Goal: Find specific page/section: Find specific page/section

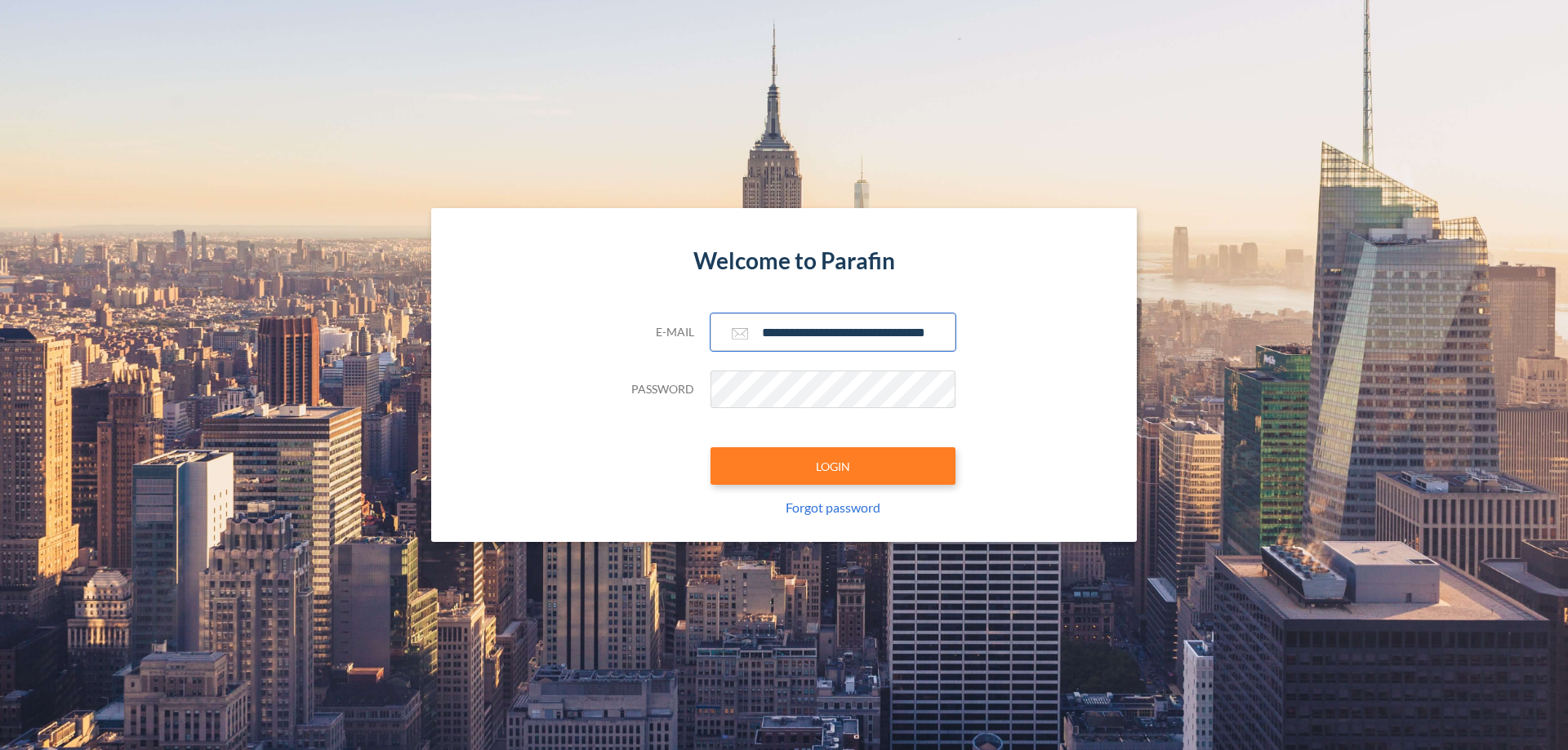
type input "**********"
click at [833, 466] on button "LOGIN" at bounding box center [833, 466] width 245 height 37
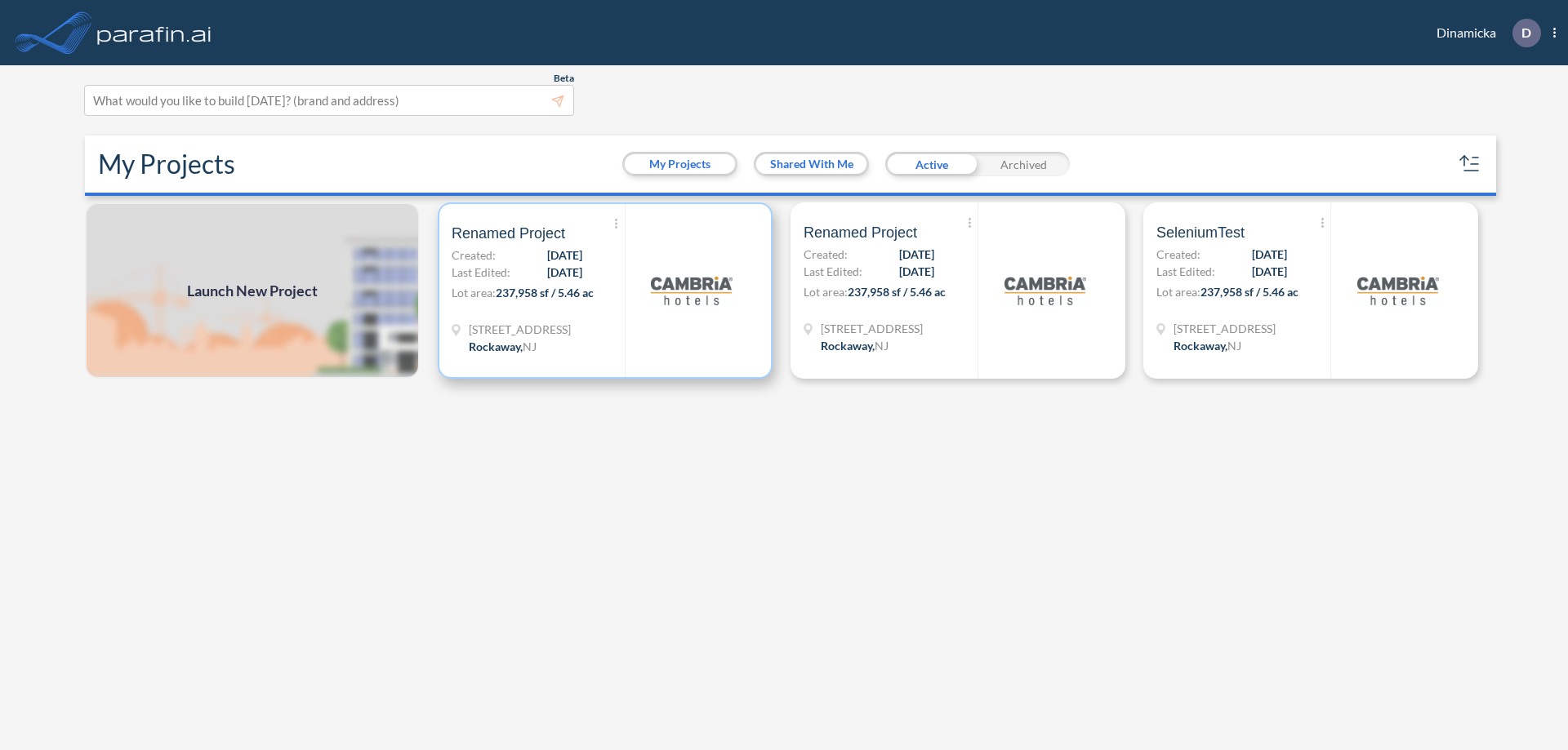
scroll to position [5, 0]
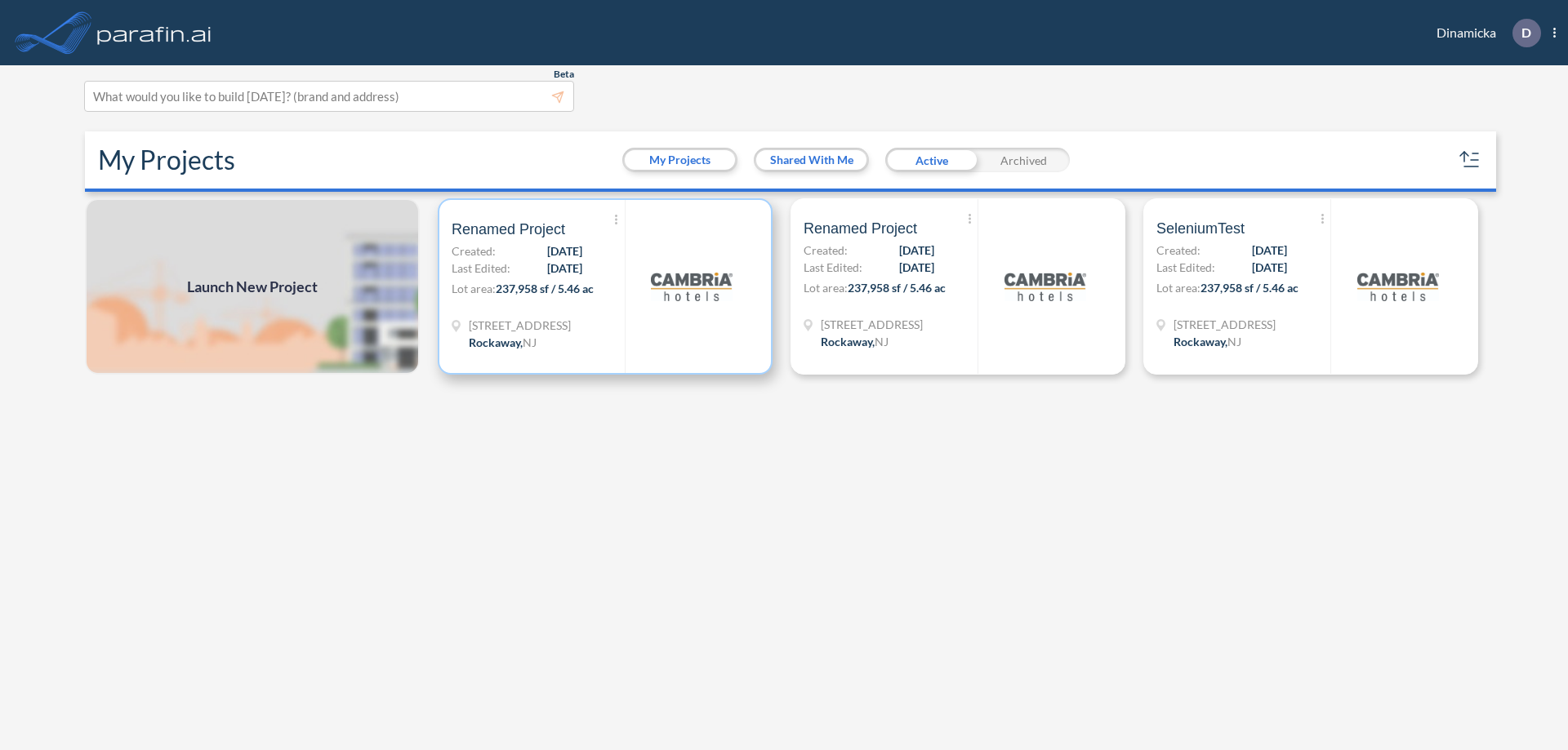
click at [605, 286] on p "Lot area: 237,958 sf / 5.46 ac" at bounding box center [537, 292] width 173 height 24
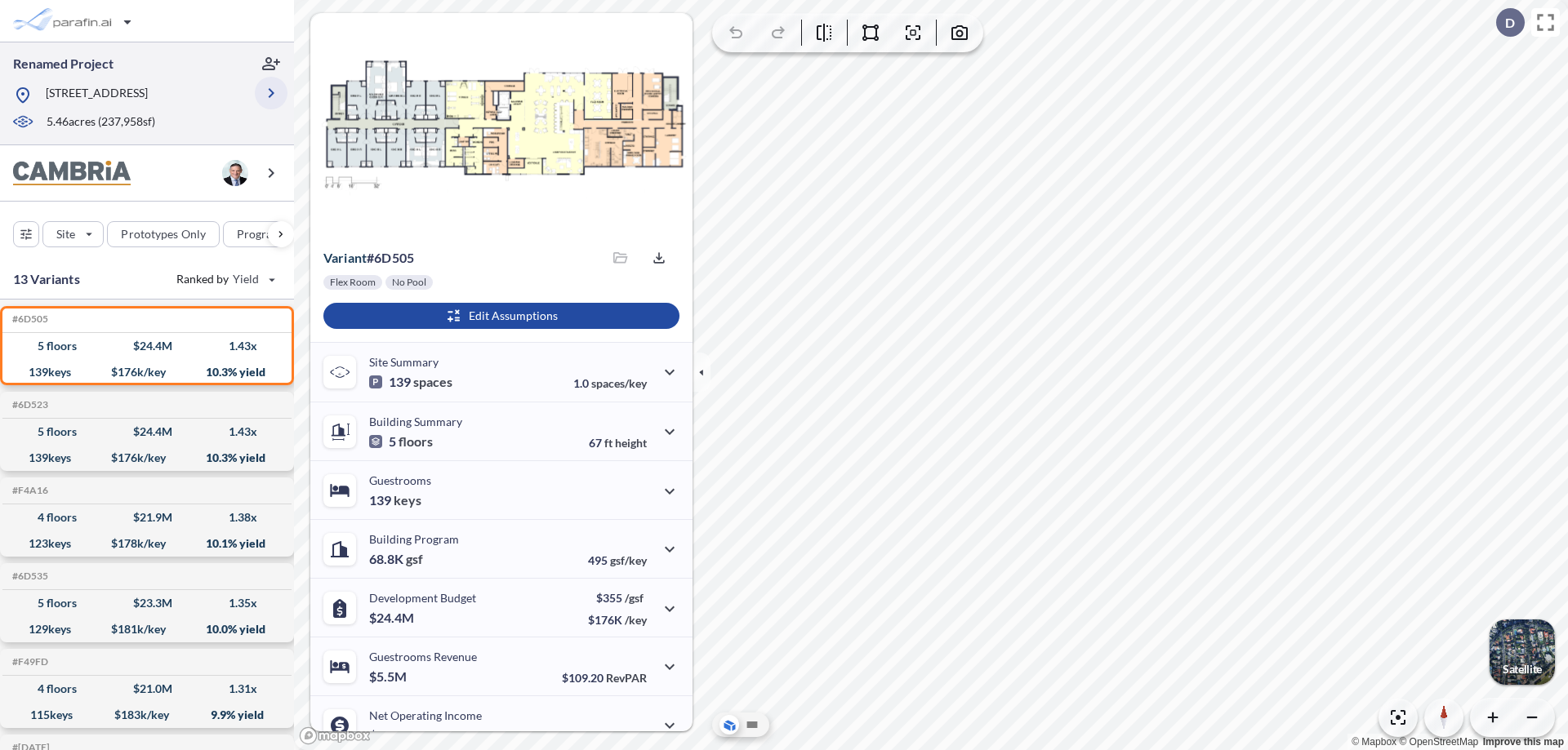
click at [271, 93] on icon "button" at bounding box center [271, 93] width 20 height 20
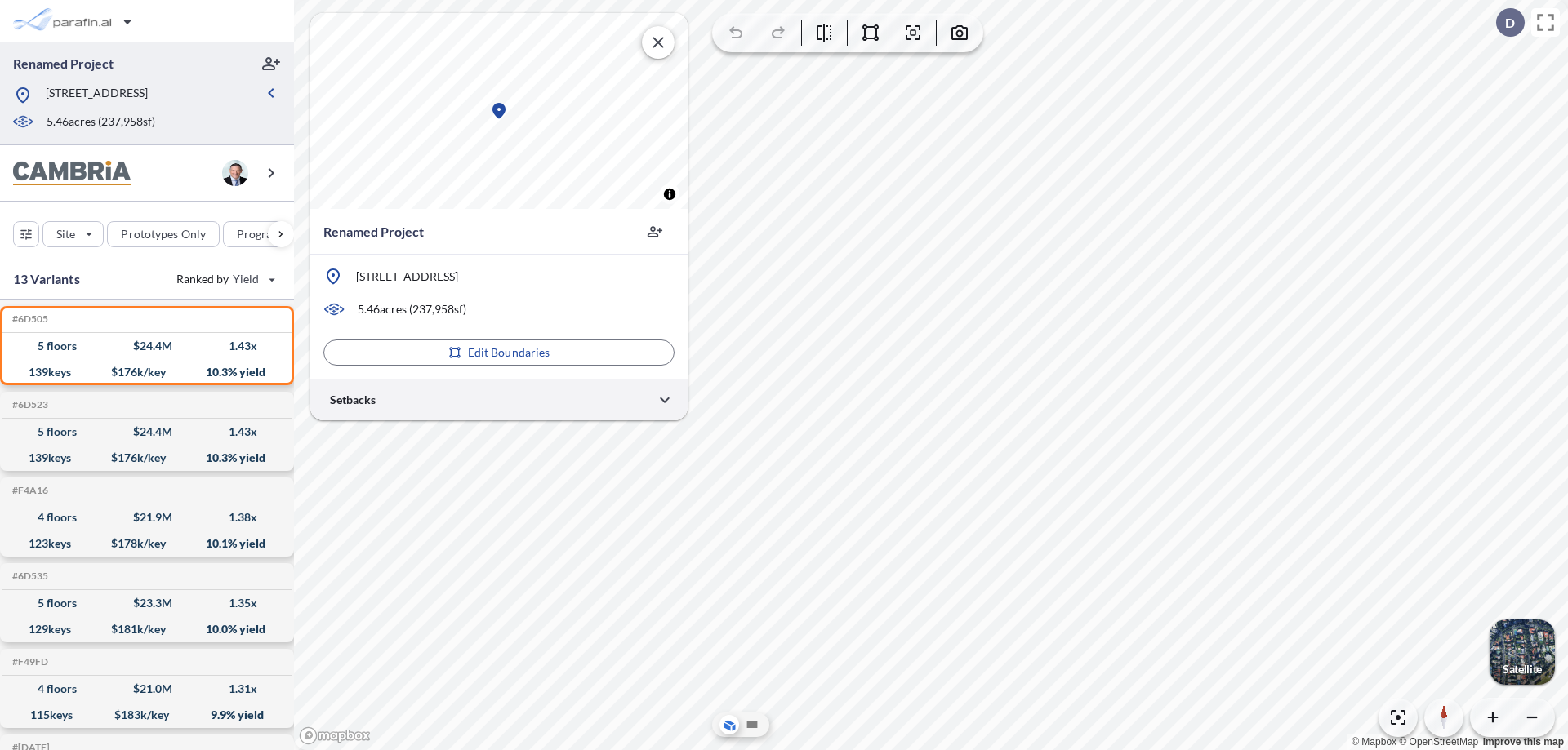
click at [498, 399] on div at bounding box center [498, 399] width 377 height 42
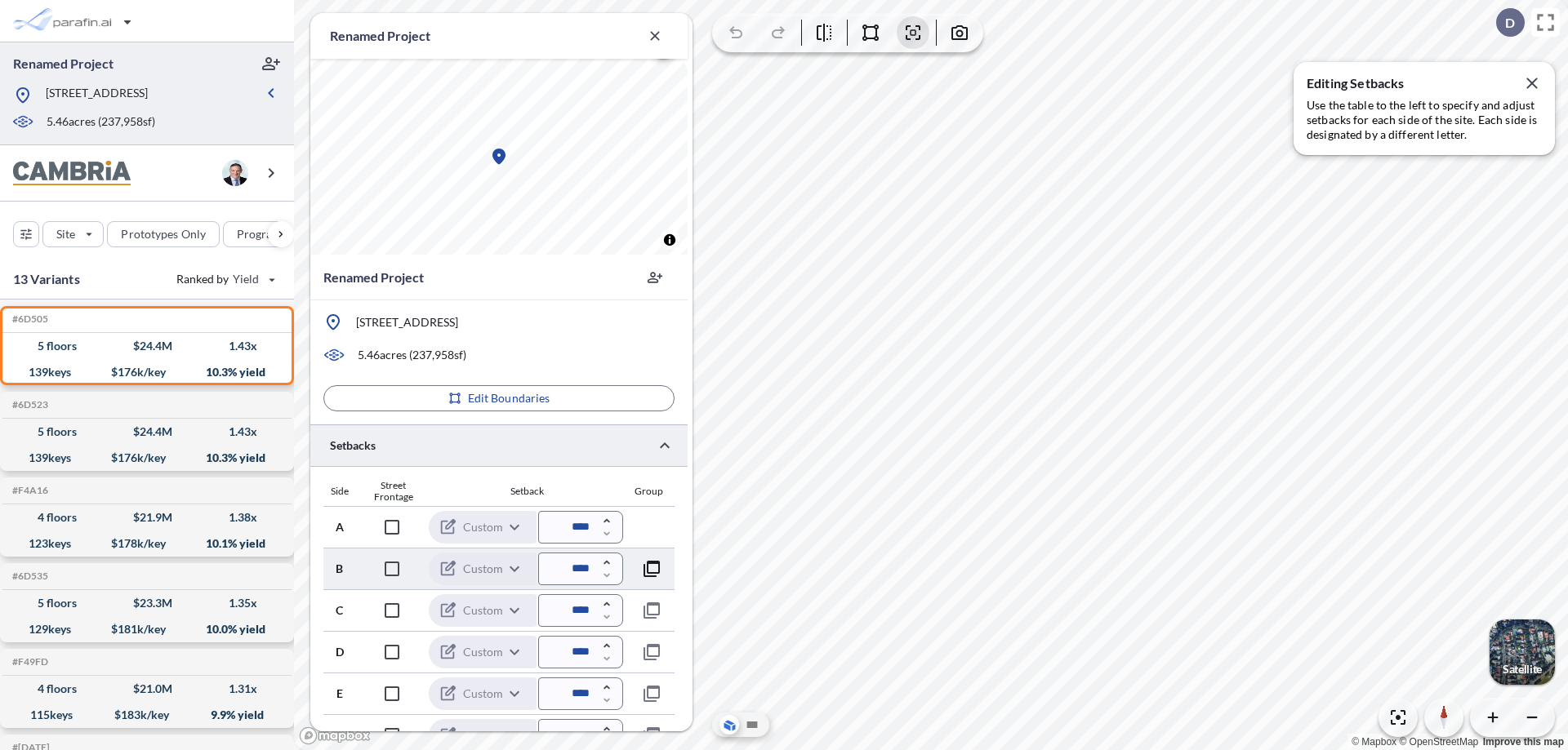
scroll to position [395, 0]
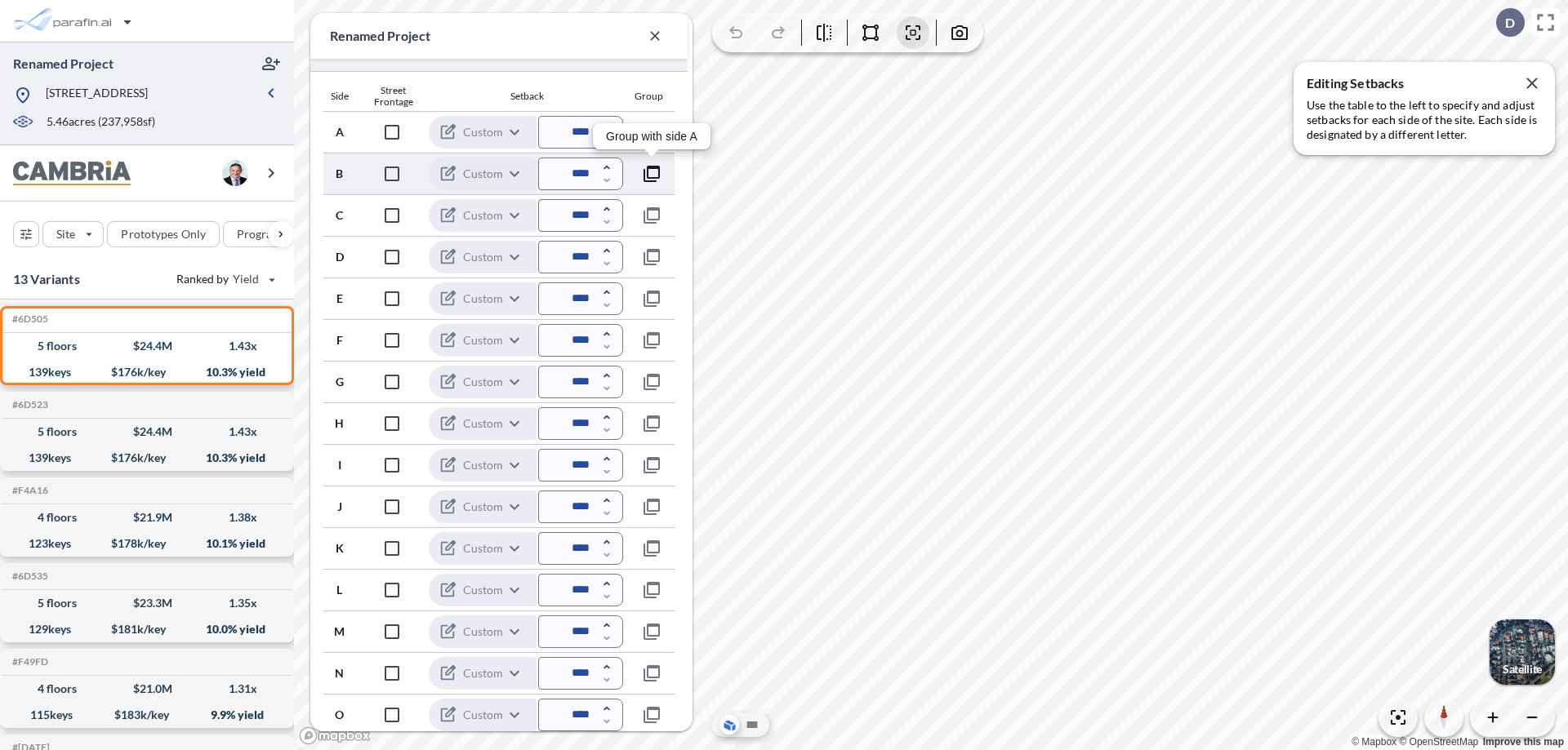
click at [652, 173] on icon "button" at bounding box center [652, 174] width 20 height 20
